Goal: Communication & Community: Answer question/provide support

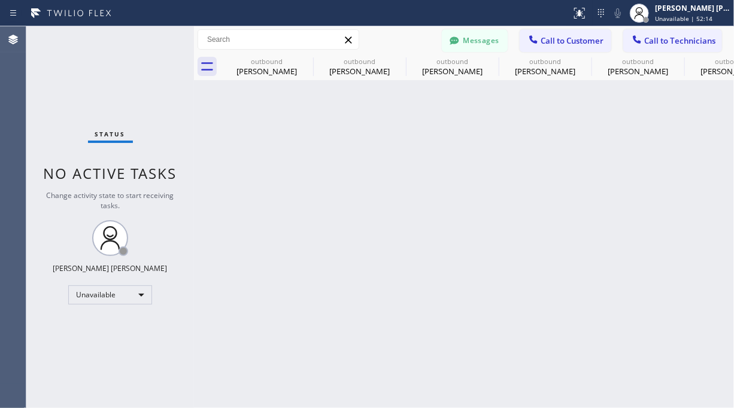
click at [585, 40] on span "Call to Customer" at bounding box center [572, 40] width 63 height 11
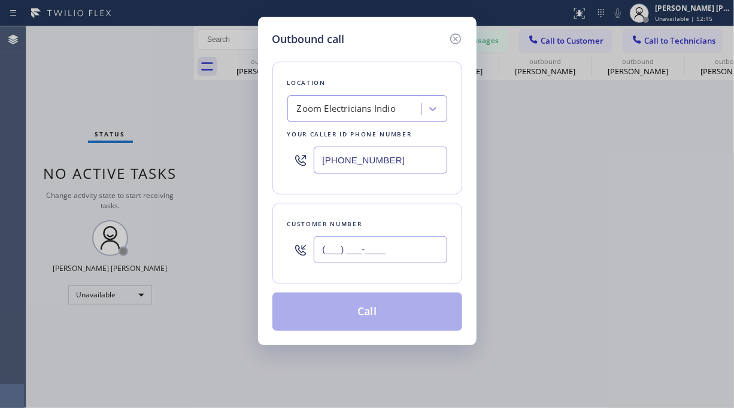
click at [355, 247] on input "(___) ___-____" at bounding box center [380, 249] width 133 height 27
paste input "408) 324-6916"
type input "[PHONE_NUMBER]"
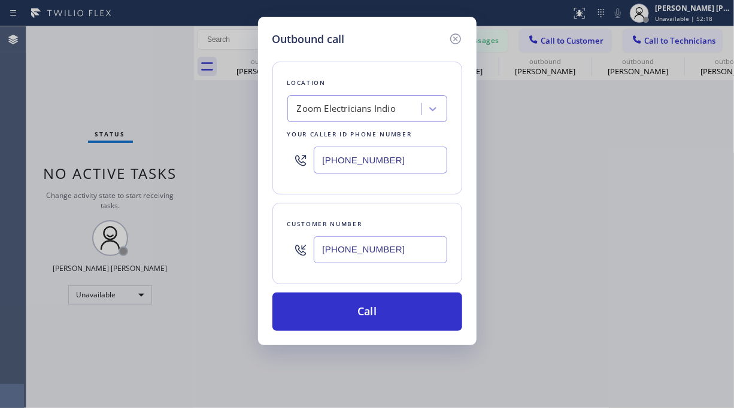
click at [93, 119] on div "Outbound call Location Zoom Electricians Indio Your caller id phone number [PHO…" at bounding box center [367, 204] width 734 height 408
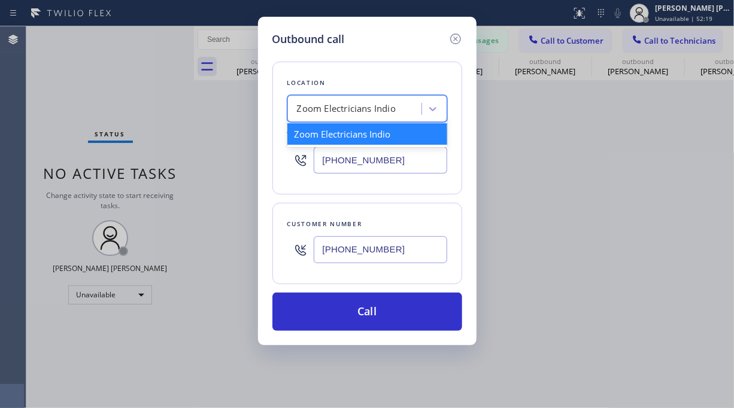
click at [339, 108] on div "Zoom Electricians Indio" at bounding box center [346, 109] width 99 height 14
paste input "Blue Moon Electrical [GEOGRAPHIC_DATA][PERSON_NAME]"
type input "Blue Moon Electrical [GEOGRAPHIC_DATA][PERSON_NAME]"
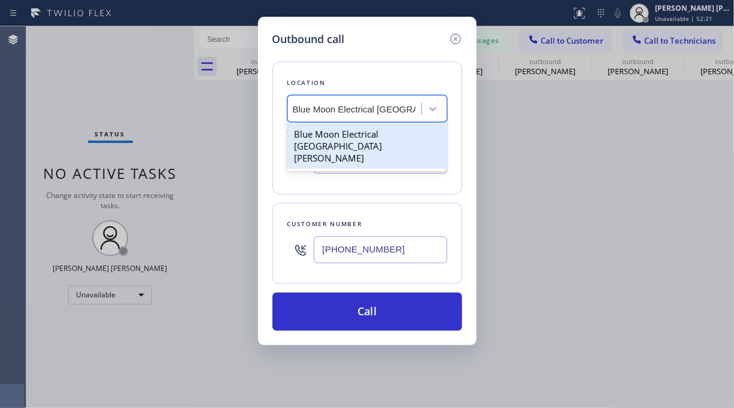
click at [339, 130] on div "Blue Moon Electrical [GEOGRAPHIC_DATA][PERSON_NAME]" at bounding box center [367, 145] width 160 height 45
type input "[PHONE_NUMBER]"
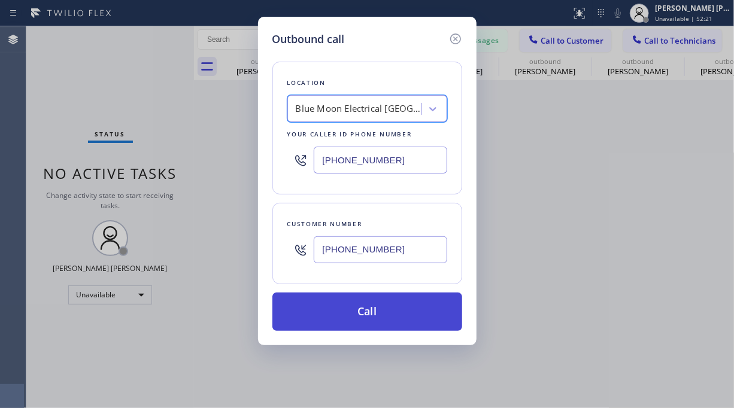
click at [390, 310] on button "Call" at bounding box center [367, 312] width 190 height 38
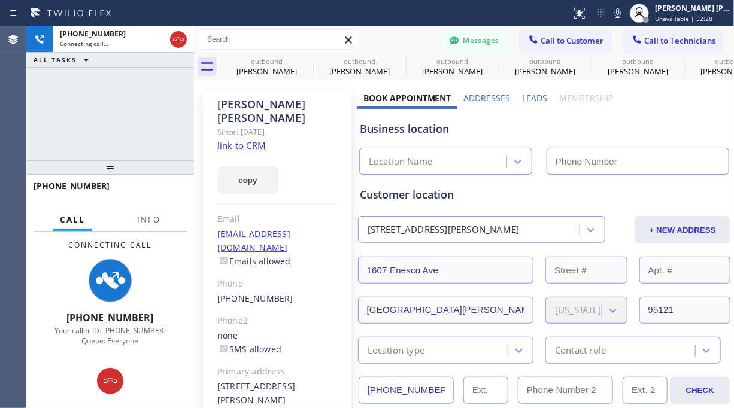
type input "[PHONE_NUMBER]"
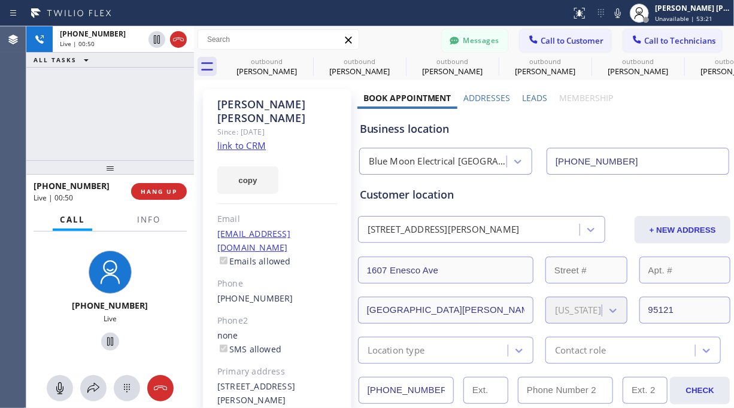
click at [98, 119] on div "[PHONE_NUMBER] Live | 00:50 ALL TASKS ALL TASKS ACTIVE TASKS TASKS IN WRAP UP" at bounding box center [110, 93] width 168 height 134
click at [137, 191] on button "HANG UP" at bounding box center [159, 191] width 56 height 17
